Goal: Check status: Check status

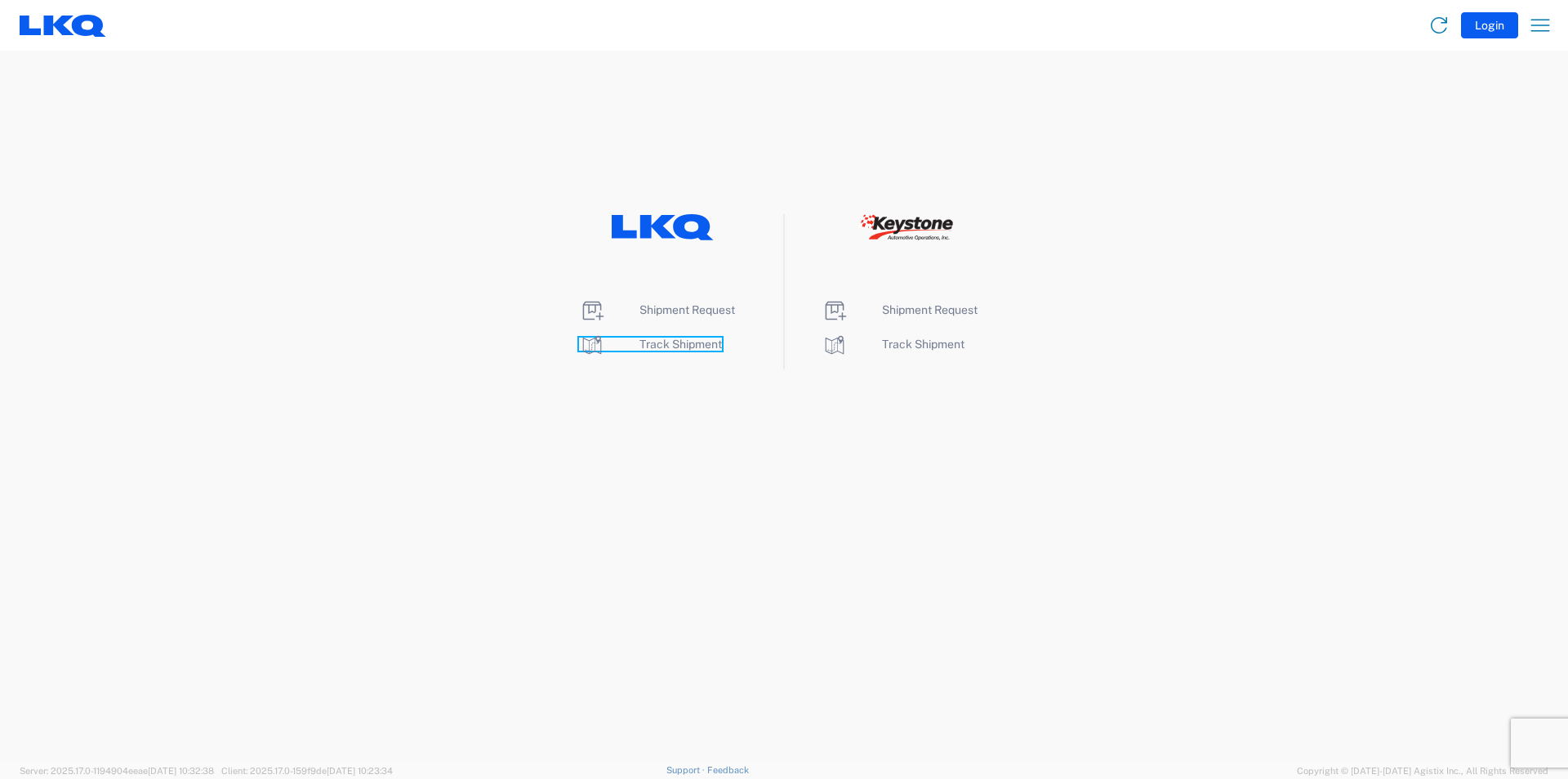
click at [694, 348] on span "Track Shipment" at bounding box center [681, 344] width 83 height 13
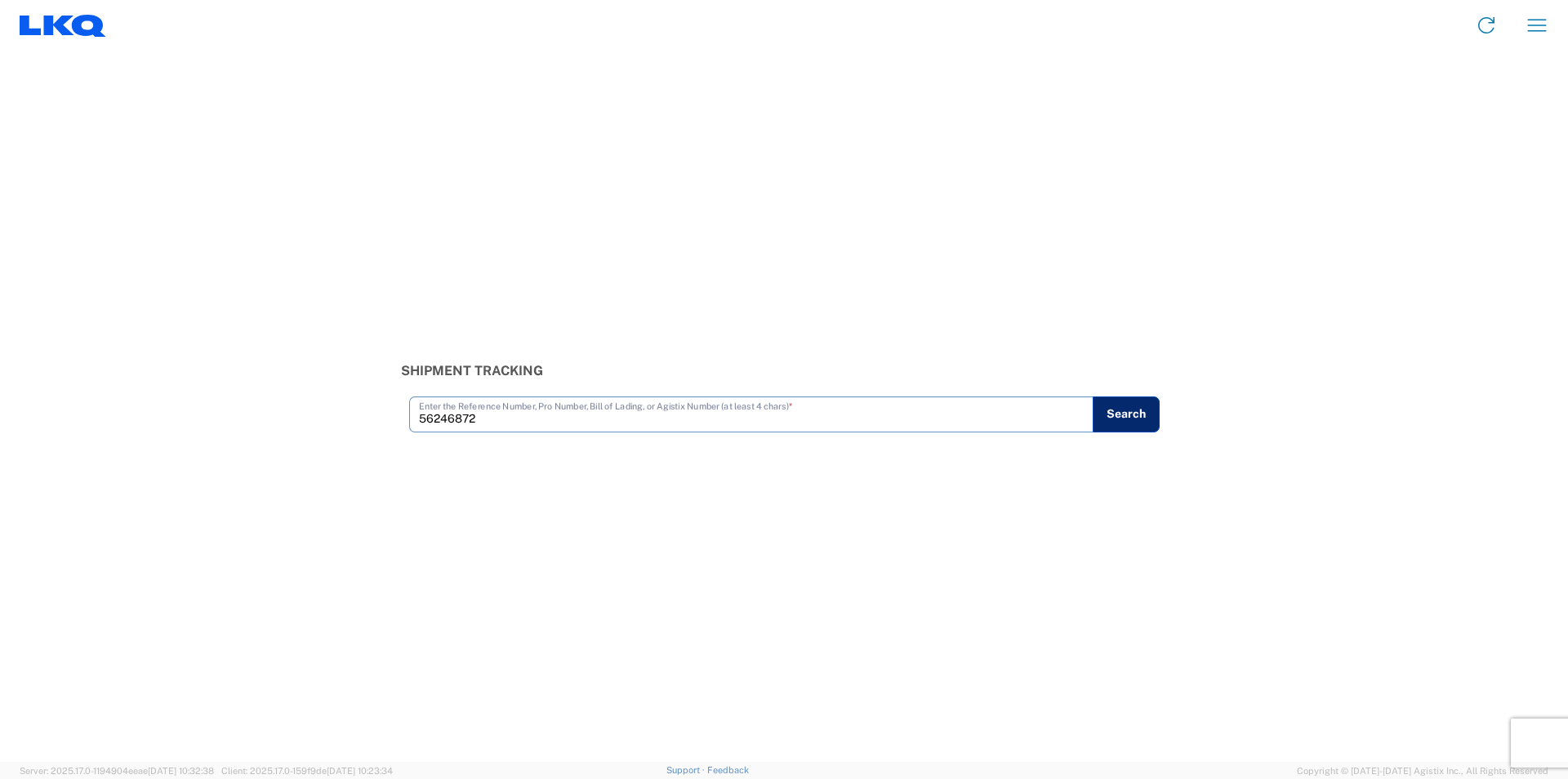
type input "56246872"
click at [1134, 406] on button "Search" at bounding box center [1126, 414] width 67 height 36
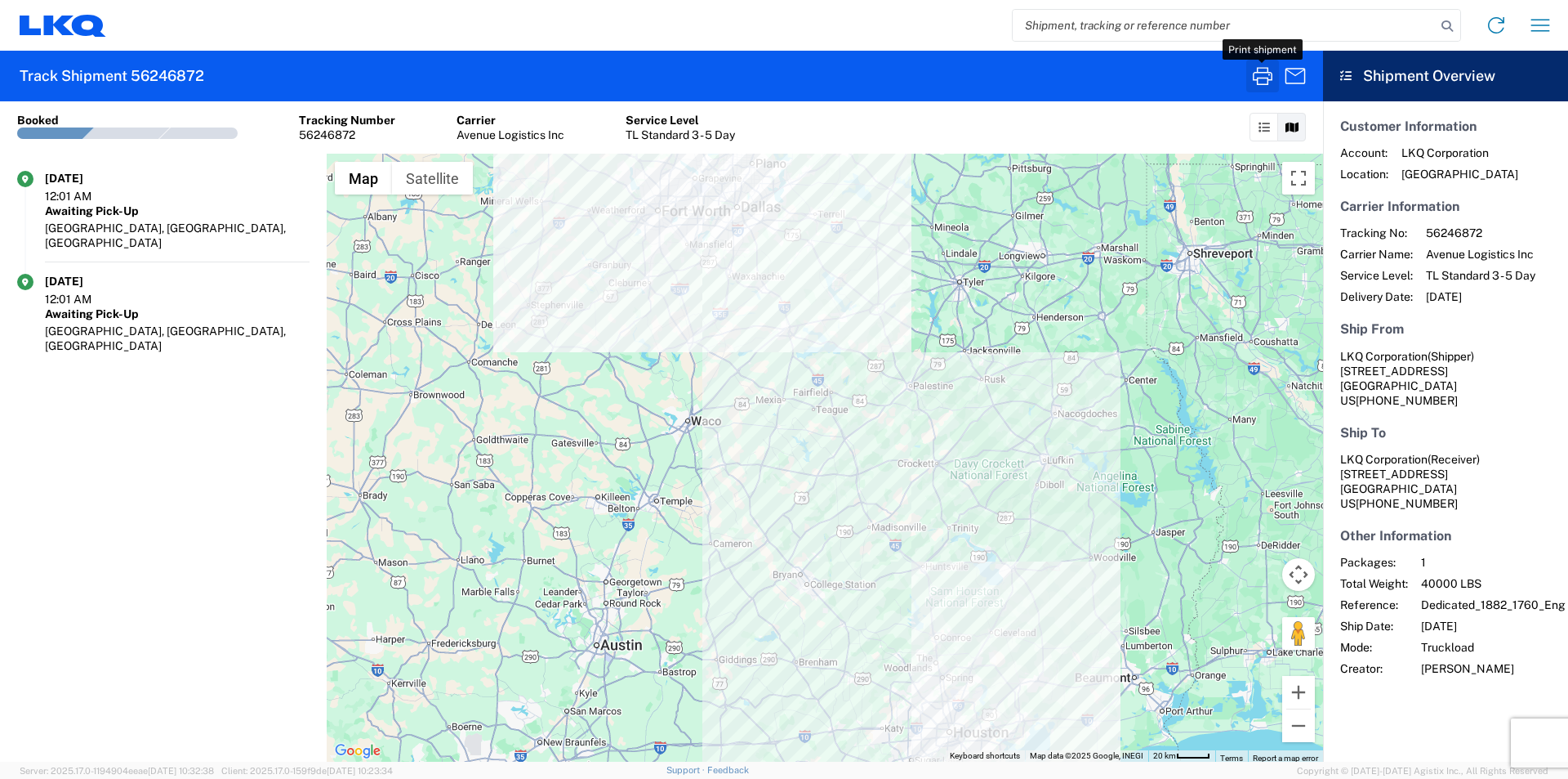
click at [1267, 75] on icon "button" at bounding box center [1262, 75] width 26 height 26
